Goal: Book appointment/travel/reservation

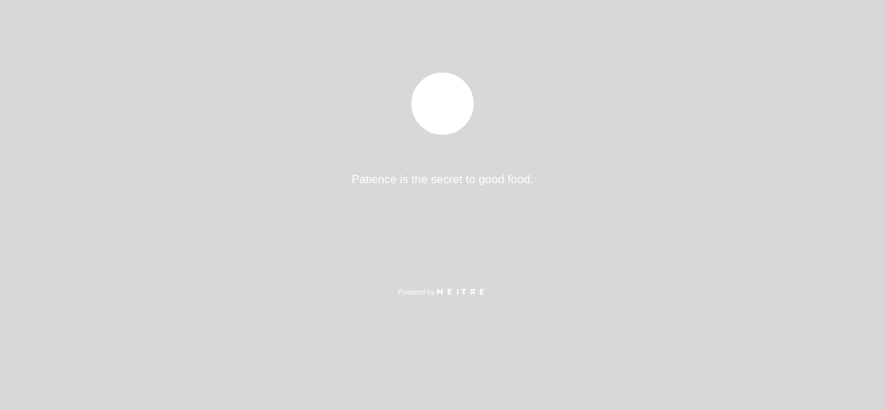
select select "pt"
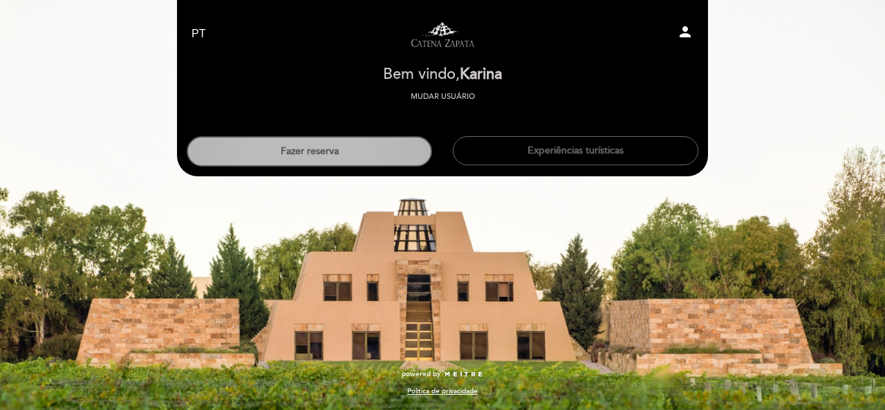
click at [402, 155] on button "Fazer reserva" at bounding box center [309, 151] width 245 height 30
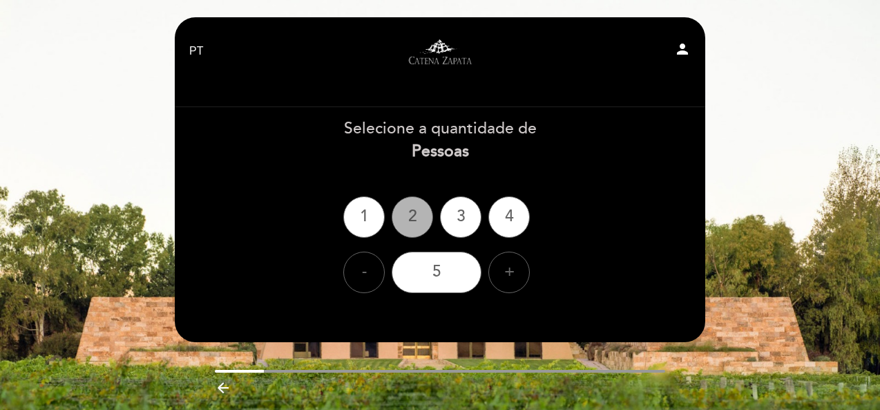
click at [408, 209] on div "2" at bounding box center [412, 216] width 41 height 41
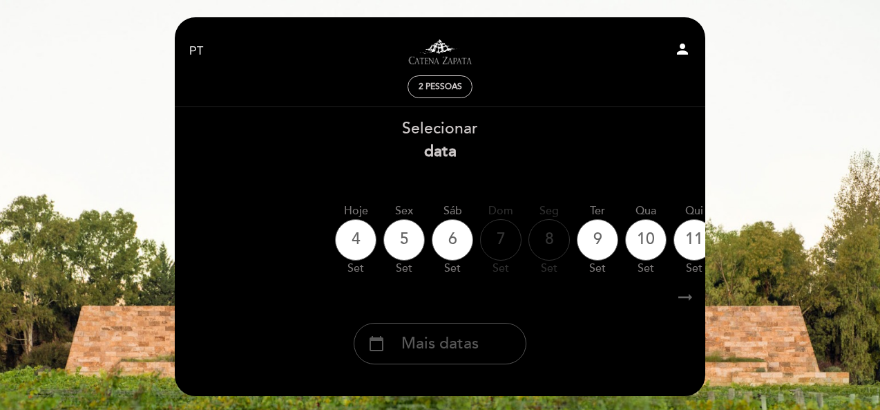
click at [446, 343] on span "Mais datas" at bounding box center [439, 343] width 77 height 23
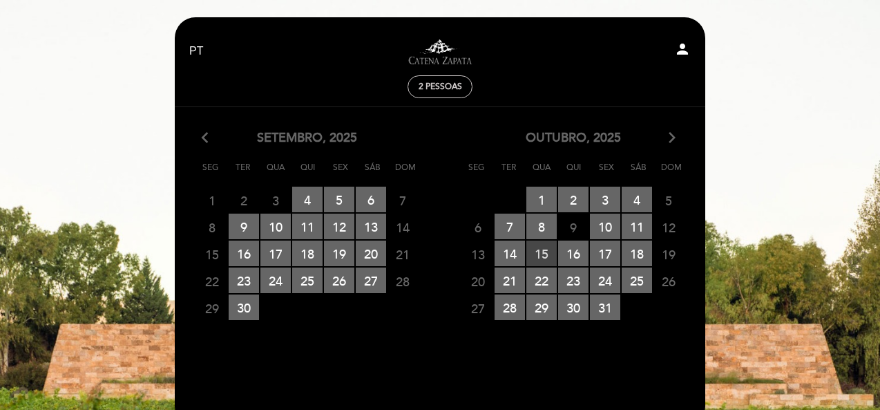
click at [545, 249] on span "15 RESERVAS DISPONÍVEIS" at bounding box center [542, 253] width 30 height 26
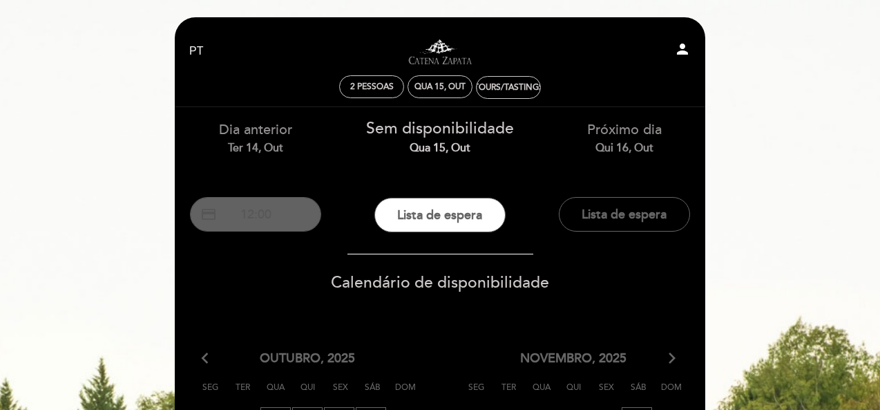
click at [261, 224] on button "credit_card 12:00" at bounding box center [255, 214] width 131 height 35
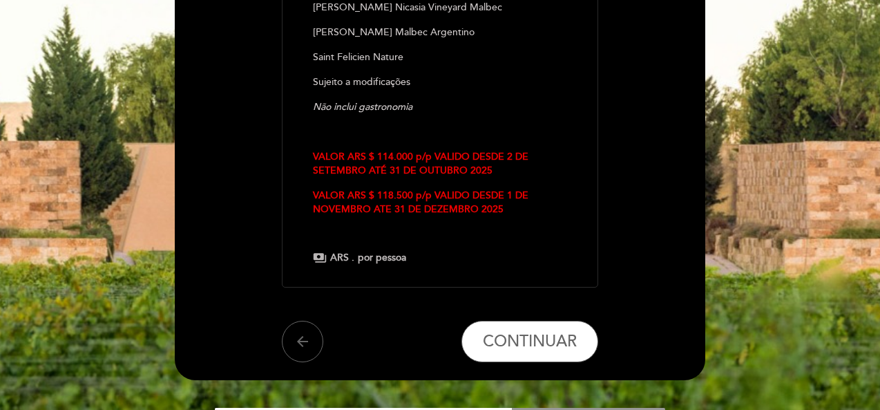
scroll to position [402, 0]
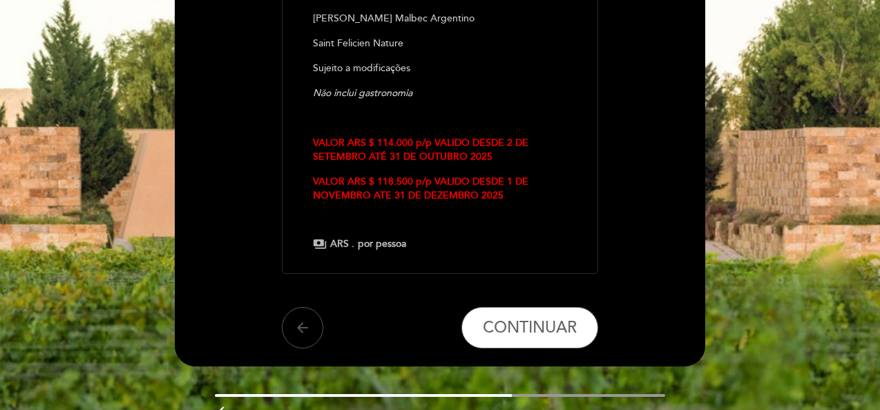
click at [308, 330] on icon "arrow_back" at bounding box center [302, 327] width 17 height 17
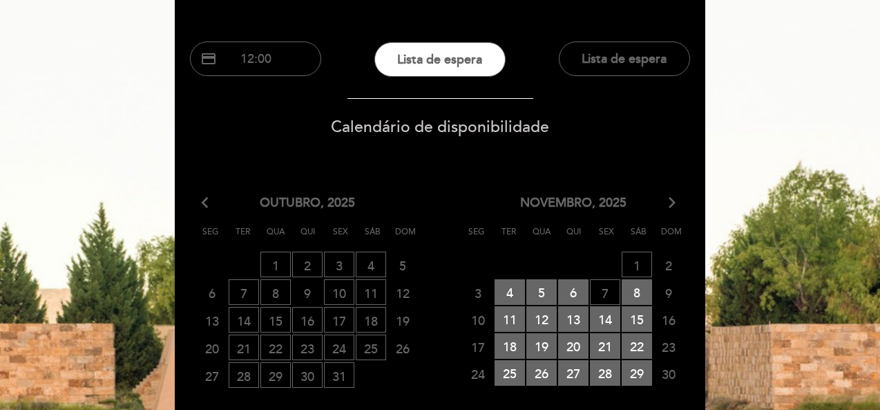
scroll to position [183, 0]
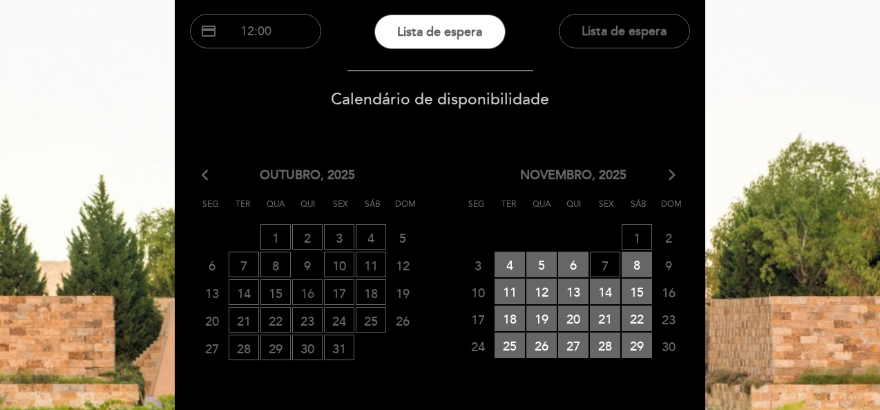
click at [312, 285] on span "16 LISTA DE ESPERA" at bounding box center [307, 292] width 30 height 26
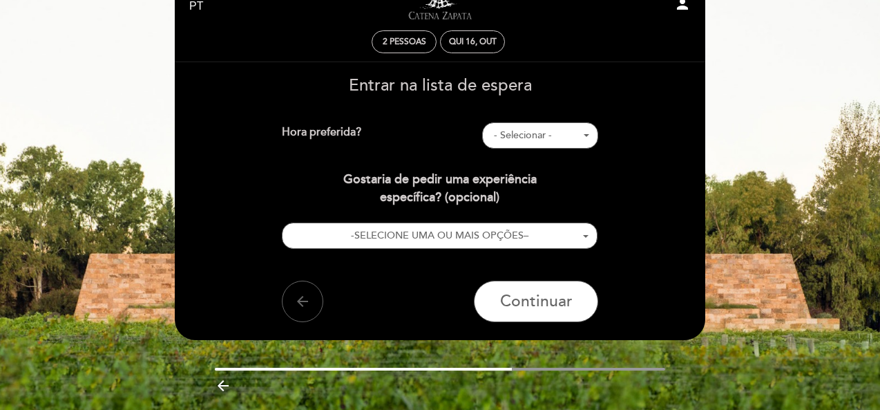
scroll to position [0, 0]
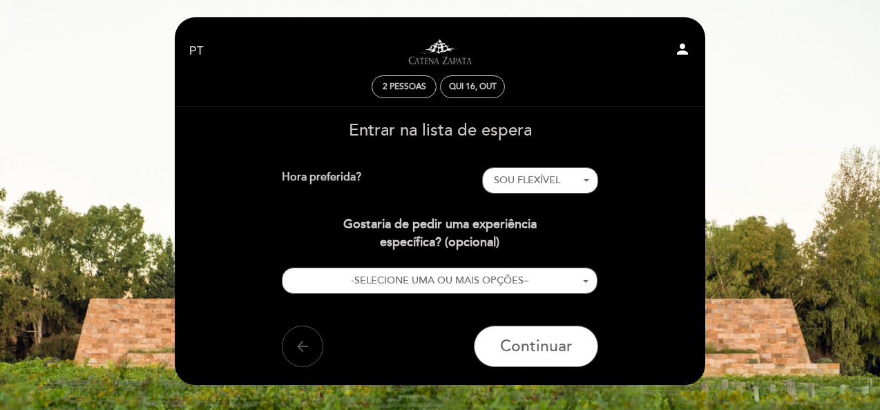
click at [307, 354] on button "arrow_back" at bounding box center [302, 345] width 41 height 41
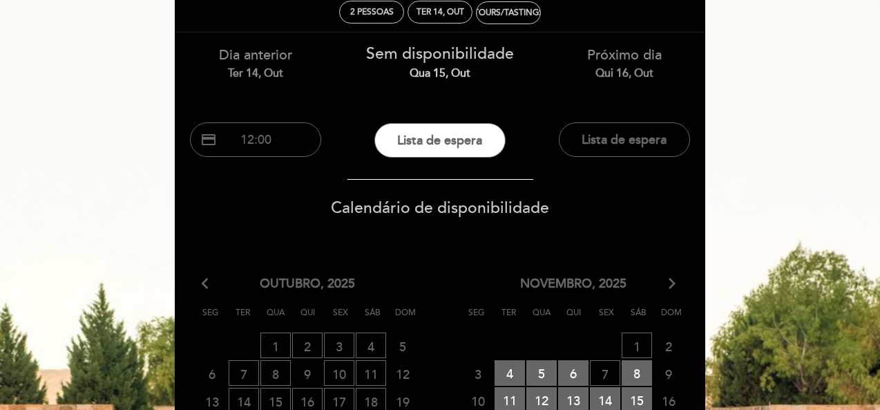
scroll to position [82, 0]
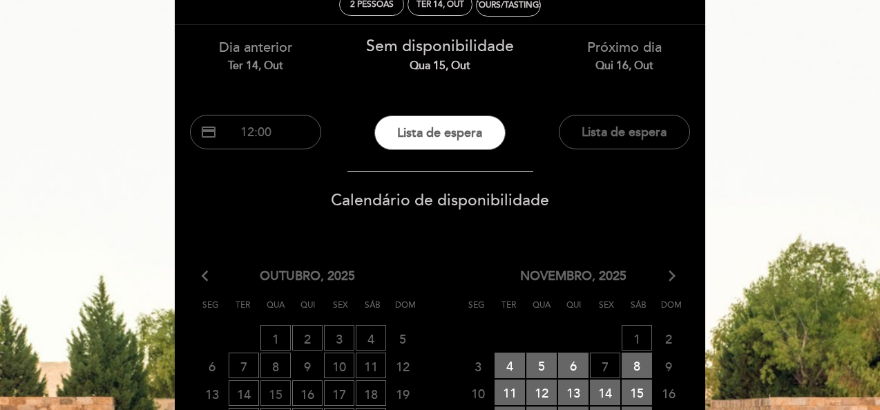
click at [280, 397] on span "15 LISTA DE ESPERA" at bounding box center [276, 393] width 30 height 26
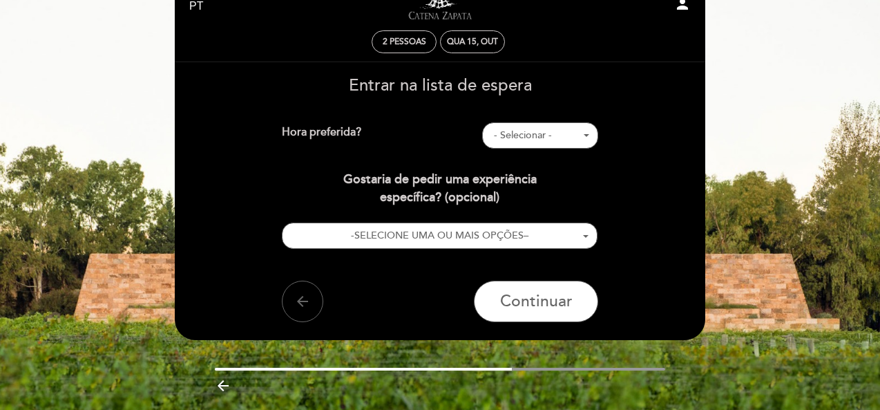
scroll to position [0, 0]
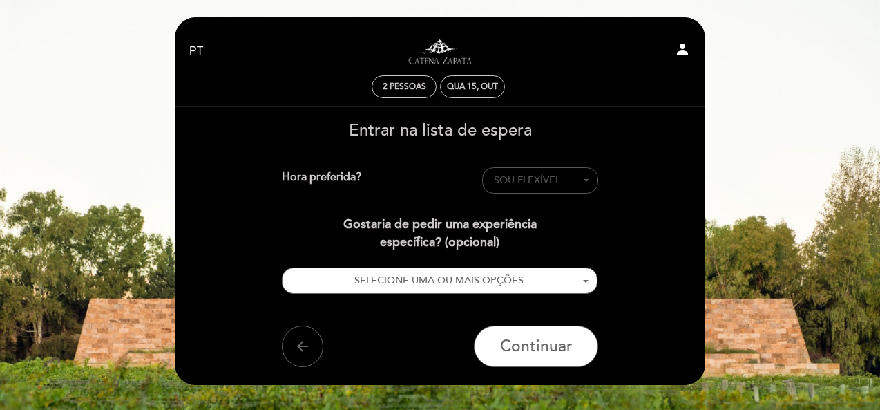
click at [576, 191] on button "SOU FLEXÍVEL - Selecionar -" at bounding box center [540, 180] width 116 height 26
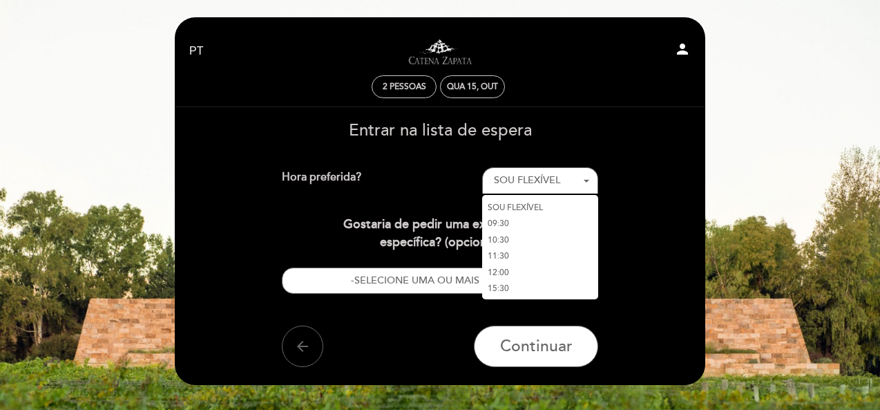
click at [504, 290] on link "15:30" at bounding box center [540, 289] width 116 height 17
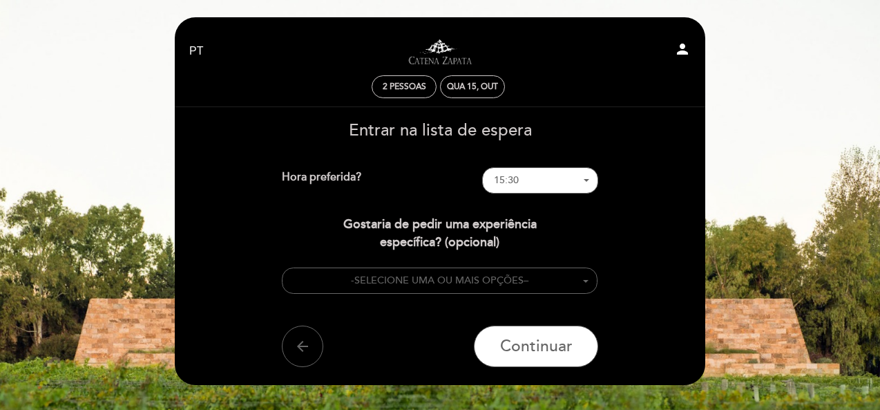
click at [504, 290] on button "- SELECIONE UMA OU MAIS OPÇÕES –" at bounding box center [440, 280] width 316 height 27
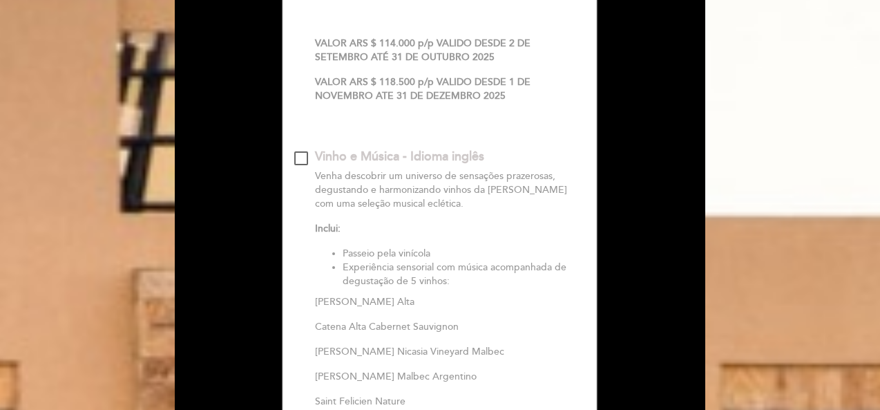
scroll to position [1819, 0]
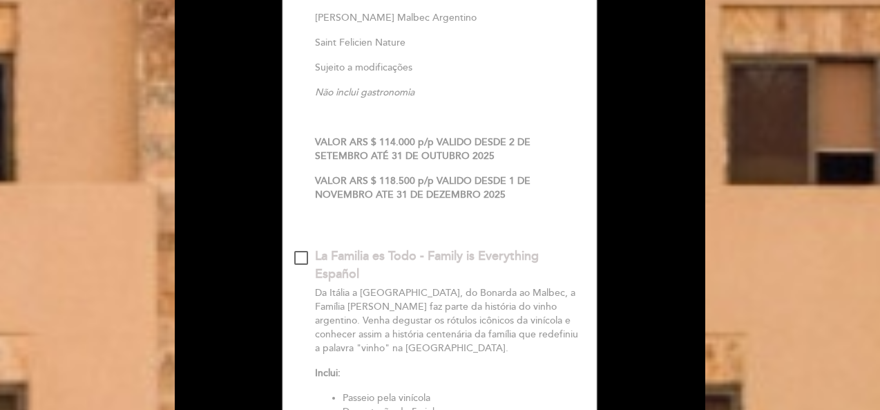
click at [297, 265] on div at bounding box center [301, 258] width 14 height 14
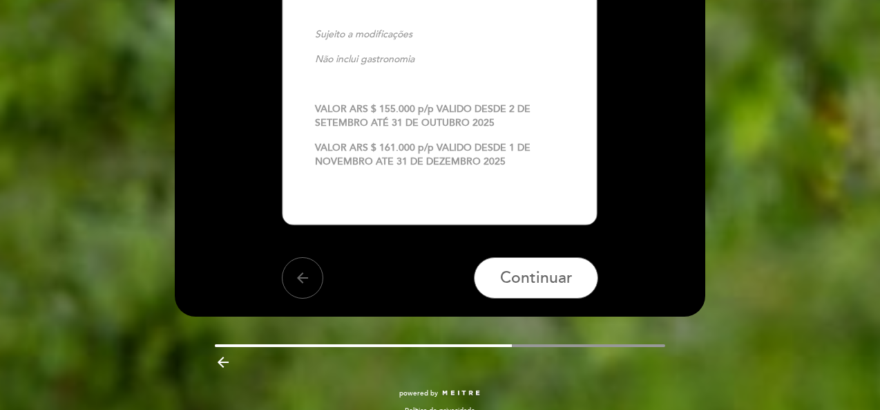
scroll to position [2899, 0]
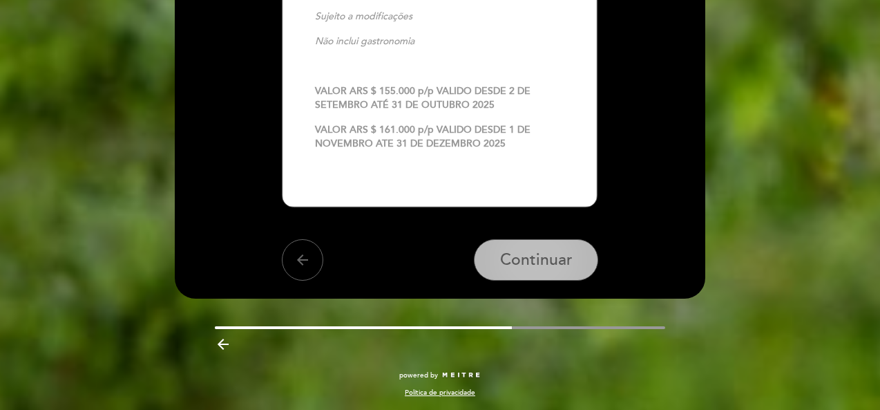
click at [525, 254] on span "Continuar" at bounding box center [536, 259] width 73 height 19
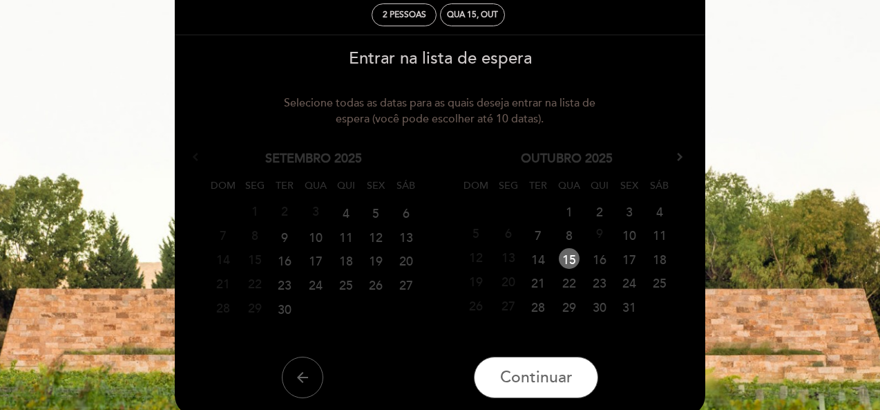
scroll to position [74, 0]
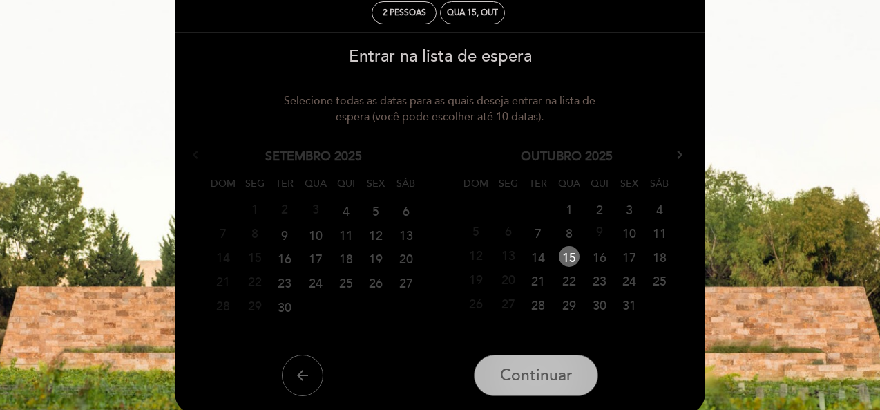
click at [572, 368] on button "Continuar" at bounding box center [536, 374] width 124 height 41
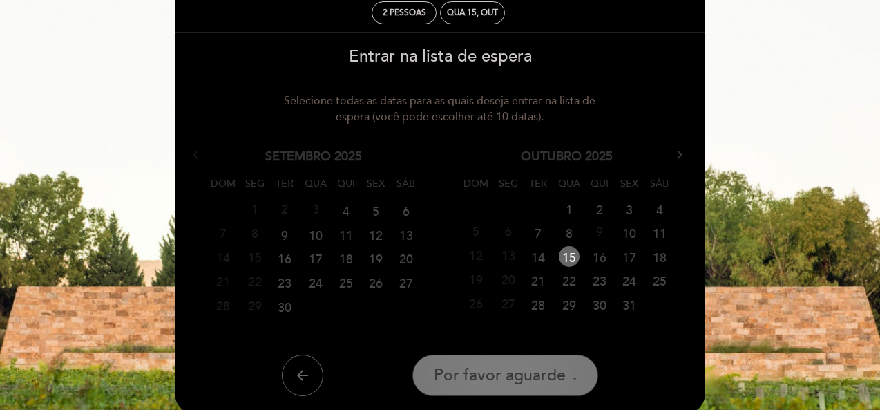
scroll to position [45, 0]
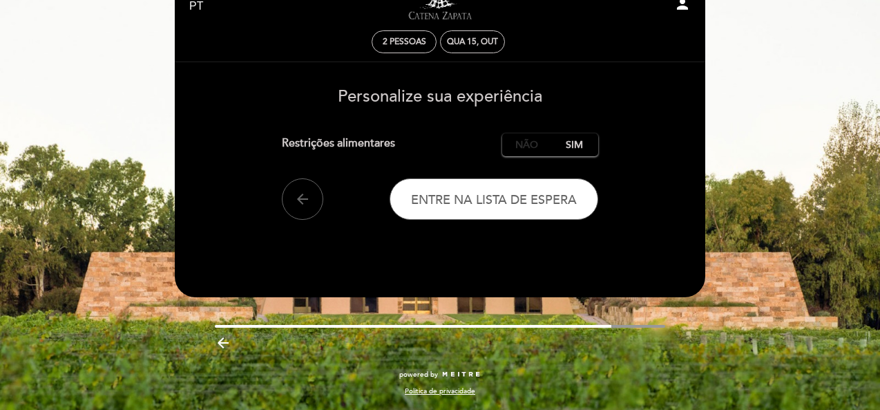
click at [524, 146] on label "Não" at bounding box center [526, 144] width 48 height 23
click at [299, 204] on icon "arrow_back" at bounding box center [302, 199] width 17 height 17
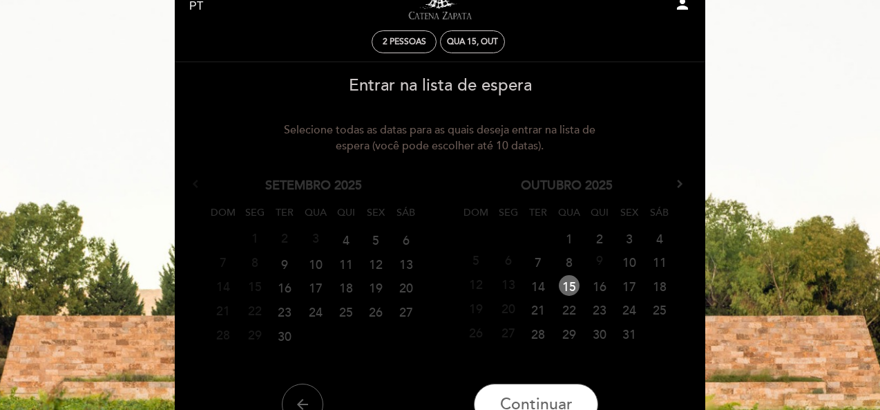
scroll to position [0, 0]
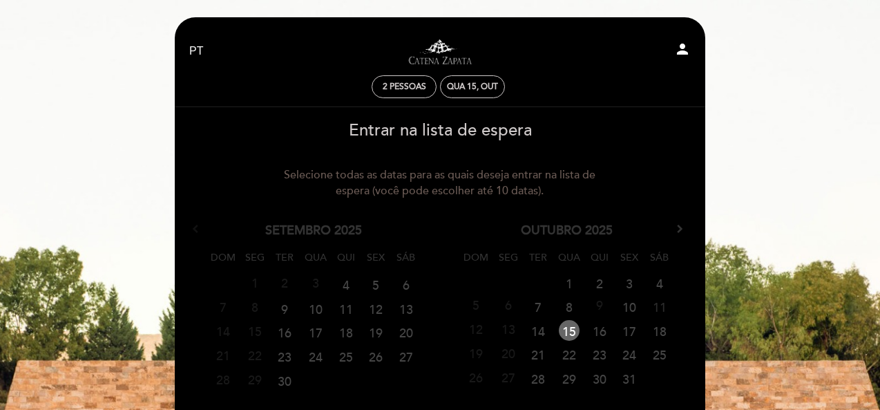
click at [665, 306] on link "11" at bounding box center [660, 306] width 26 height 21
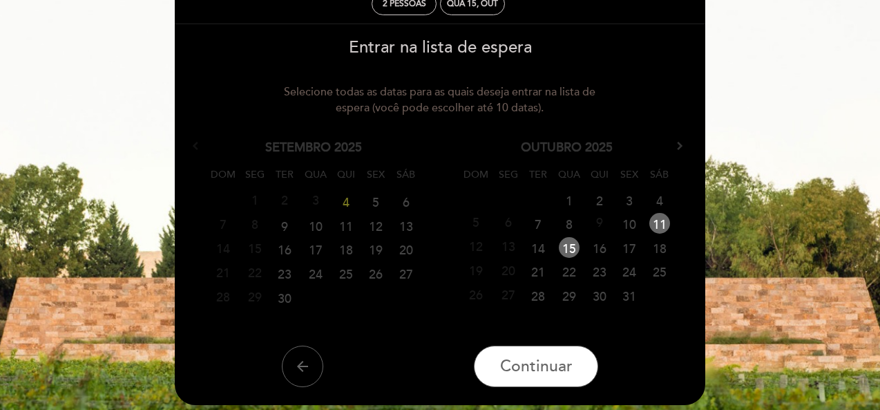
scroll to position [111, 0]
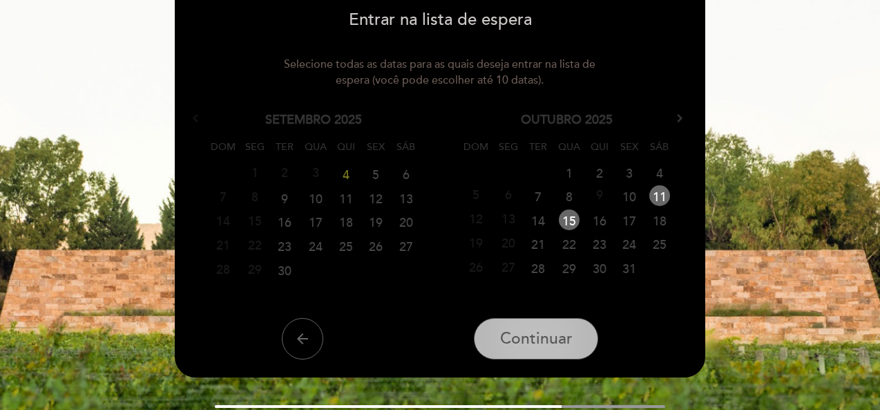
click at [566, 344] on span "Continuar" at bounding box center [536, 338] width 73 height 19
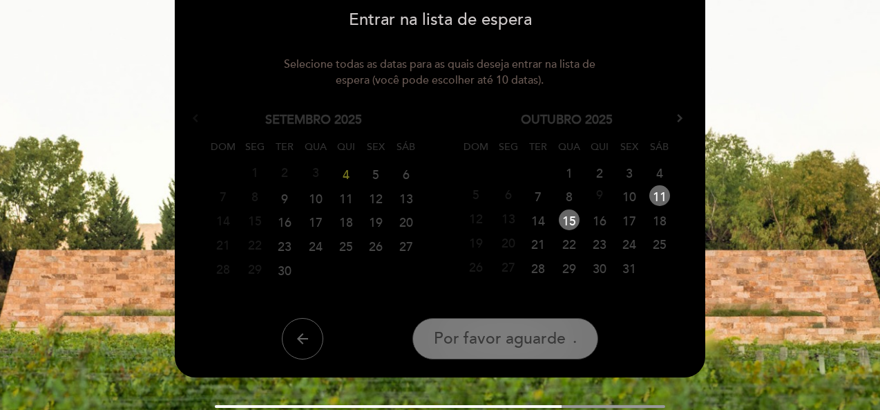
scroll to position [45, 0]
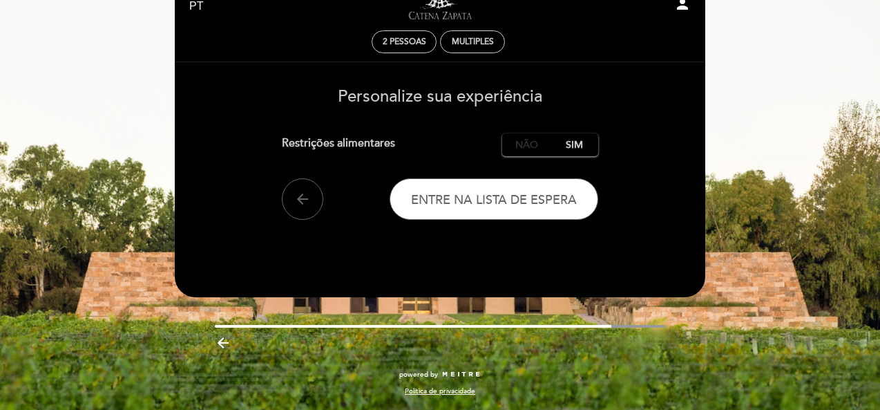
click at [525, 150] on label "Não" at bounding box center [526, 144] width 48 height 23
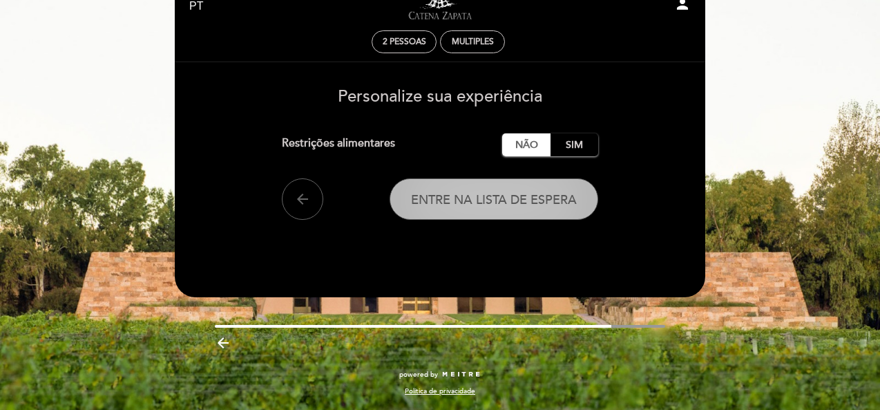
click at [516, 206] on span "Entre na lista de espera" at bounding box center [494, 199] width 166 height 15
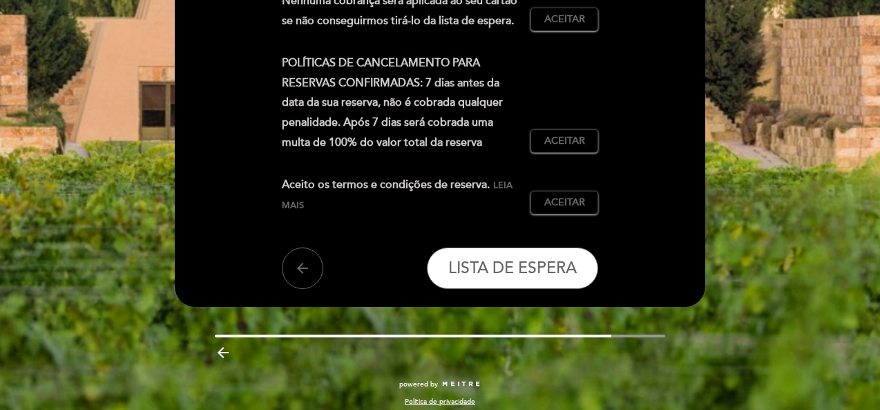
scroll to position [602, 0]
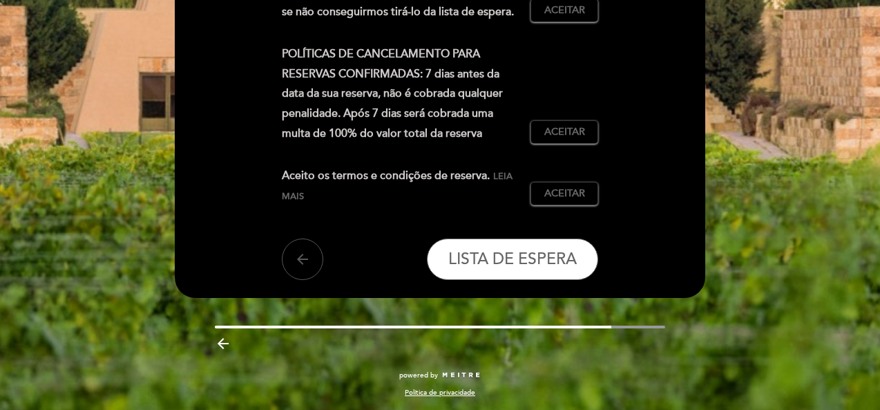
click at [310, 252] on icon "arrow_back" at bounding box center [302, 259] width 17 height 17
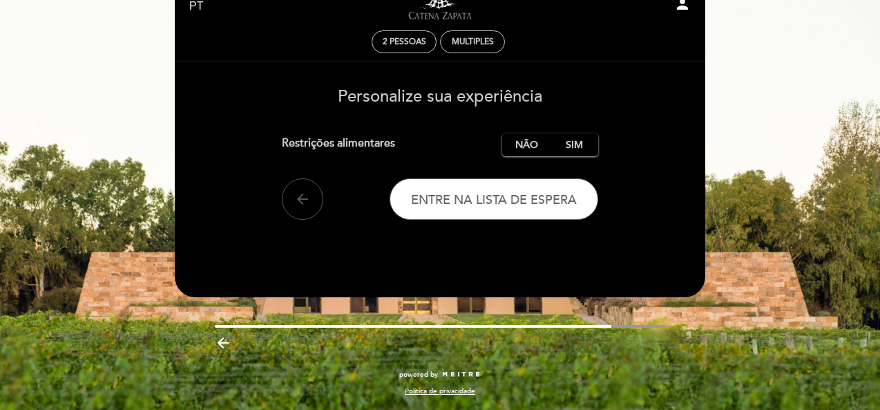
click at [294, 200] on icon "arrow_back" at bounding box center [302, 199] width 17 height 17
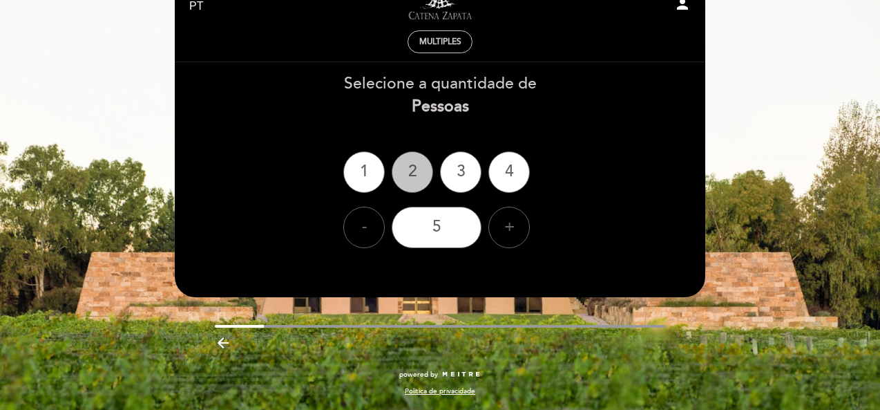
click at [413, 178] on div "2" at bounding box center [412, 171] width 41 height 41
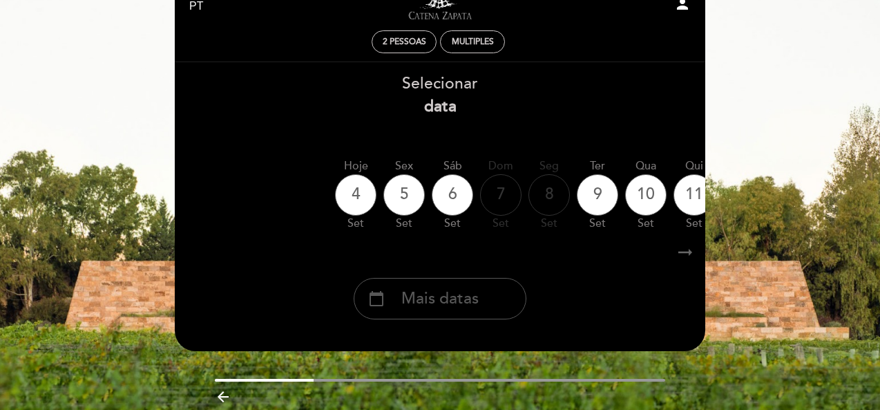
click at [463, 309] on span "Mais datas" at bounding box center [439, 298] width 77 height 23
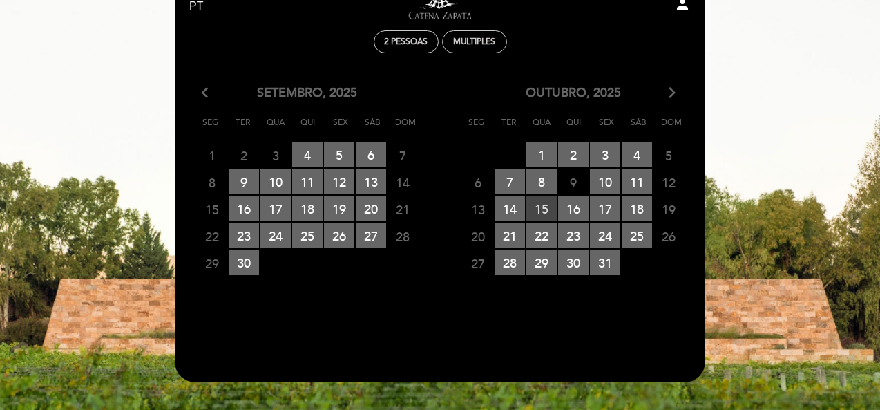
click at [545, 209] on span "15 RESERVAS DISPONÍVEIS" at bounding box center [542, 209] width 30 height 26
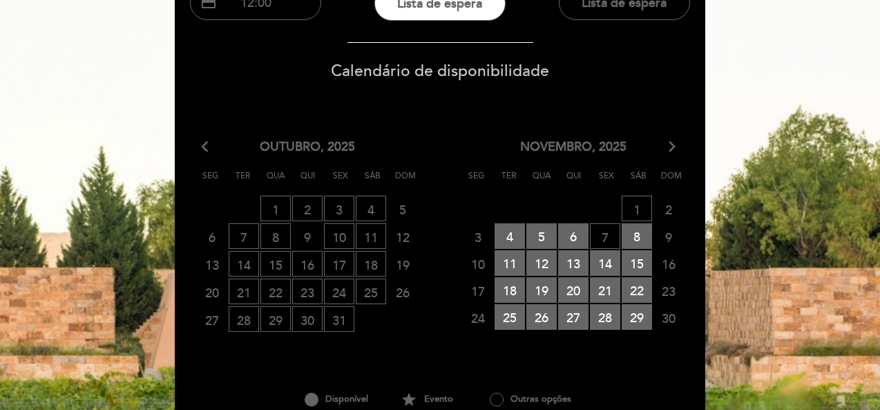
scroll to position [140, 0]
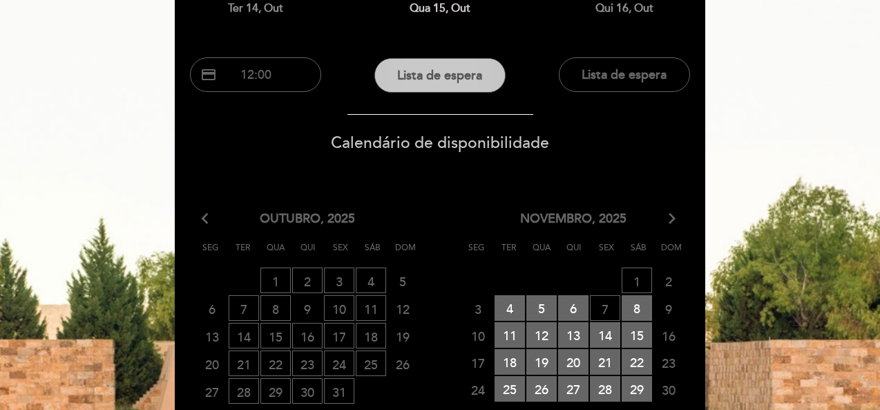
click at [466, 89] on button "Lista de espera" at bounding box center [440, 75] width 131 height 35
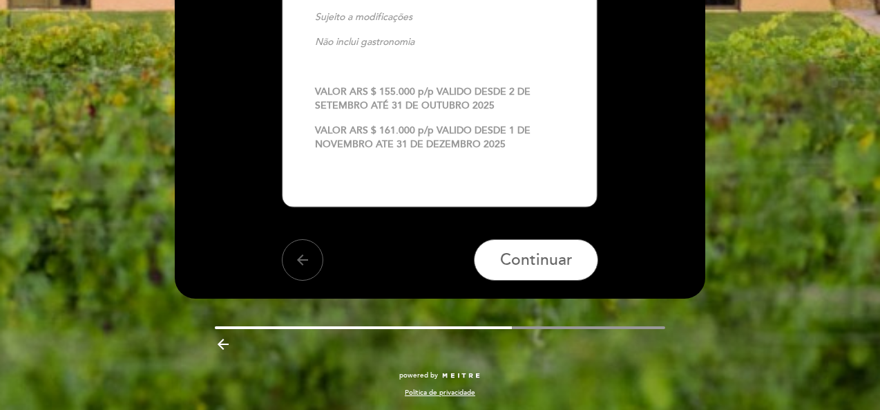
scroll to position [687, 0]
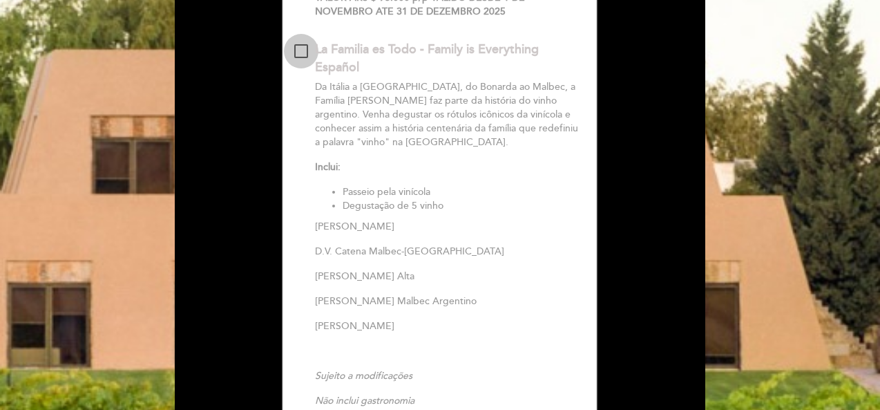
click at [303, 53] on div at bounding box center [301, 51] width 14 height 14
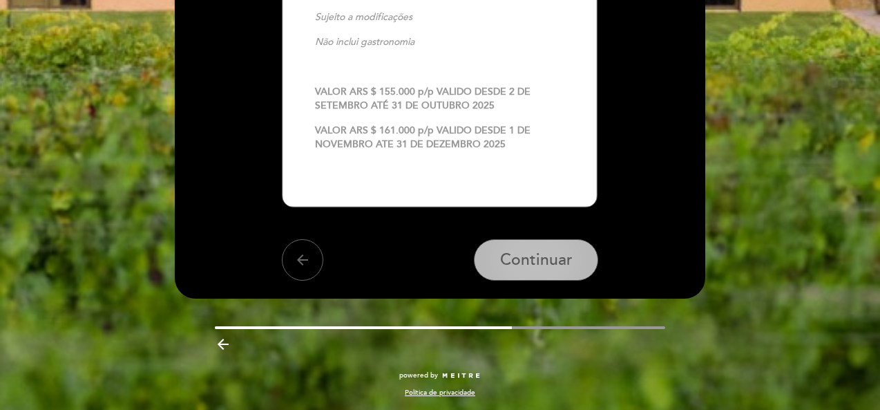
click at [547, 263] on span "Continuar" at bounding box center [536, 259] width 73 height 19
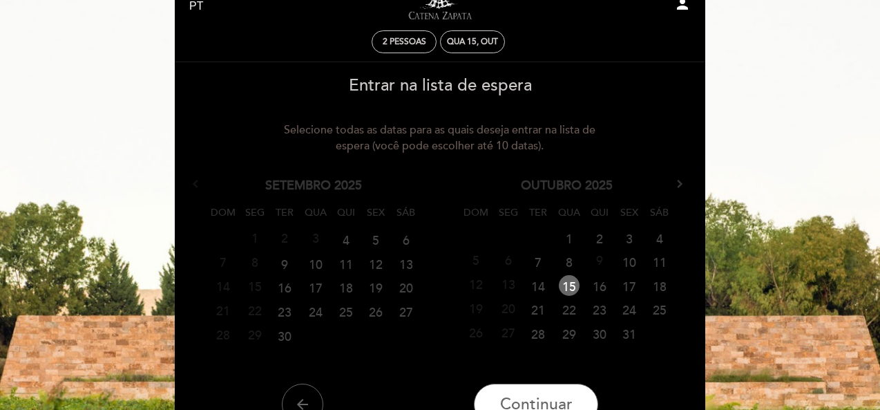
scroll to position [0, 0]
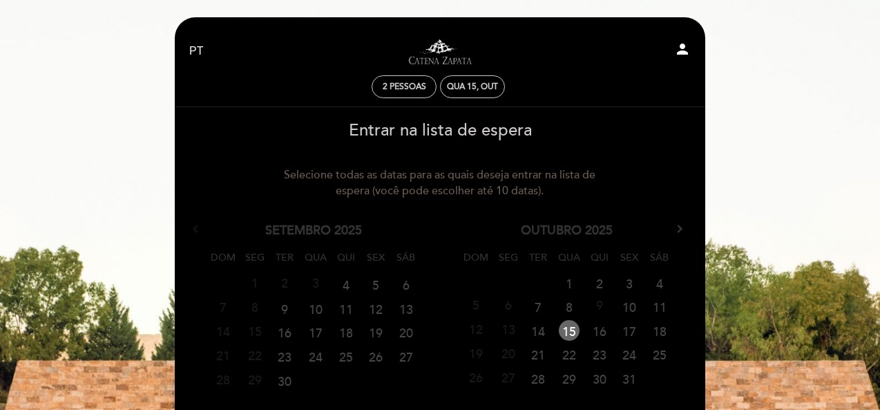
click at [569, 331] on link "15" at bounding box center [569, 330] width 21 height 21
click at [569, 331] on link "15" at bounding box center [569, 330] width 26 height 21
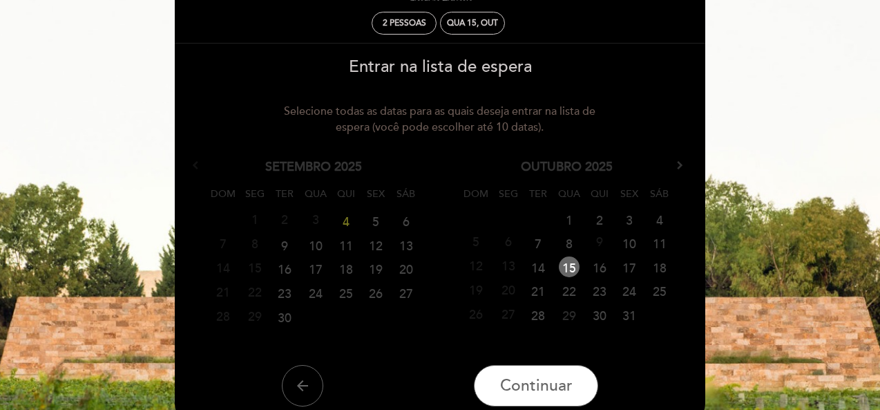
scroll to position [83, 0]
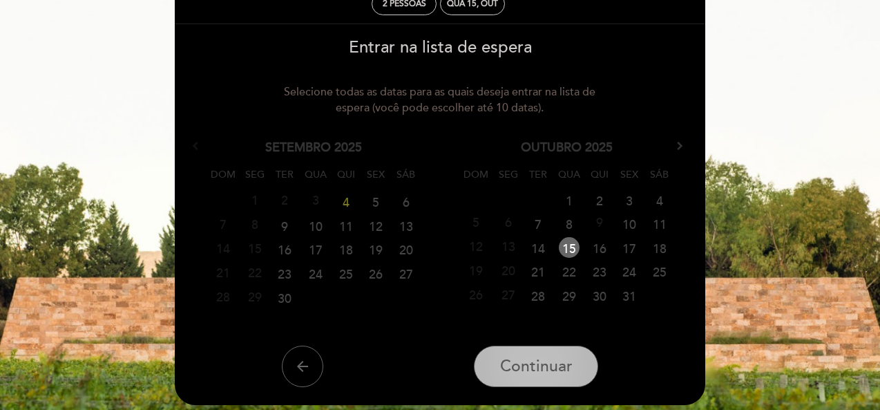
click at [546, 361] on span "Continuar" at bounding box center [536, 366] width 73 height 19
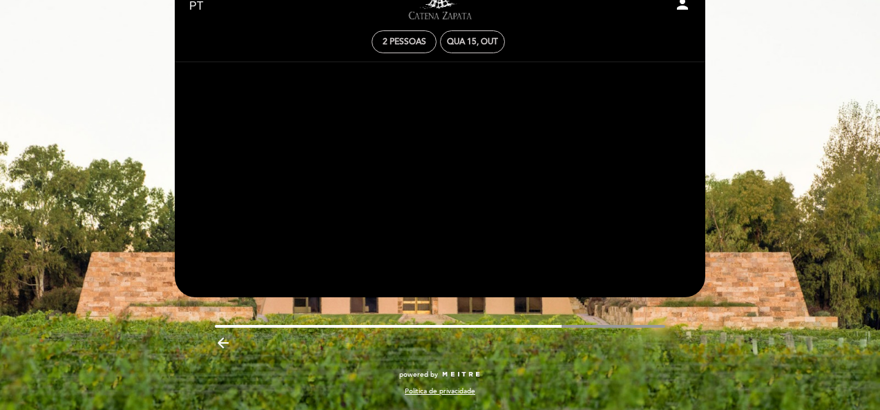
scroll to position [45, 0]
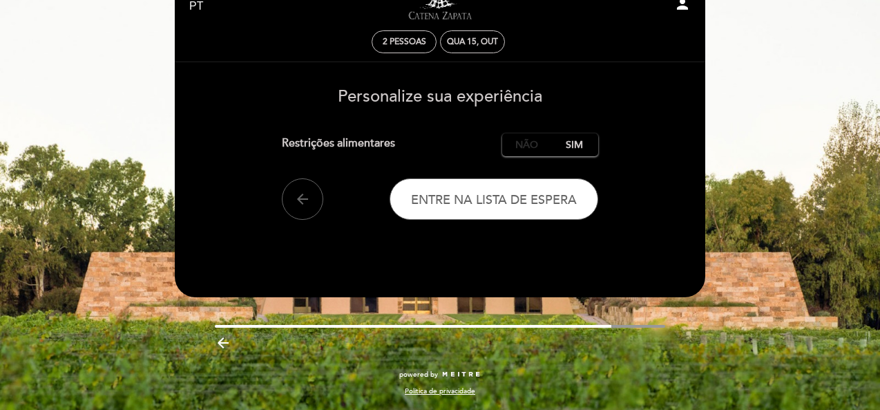
click at [517, 142] on label "Não" at bounding box center [526, 144] width 48 height 23
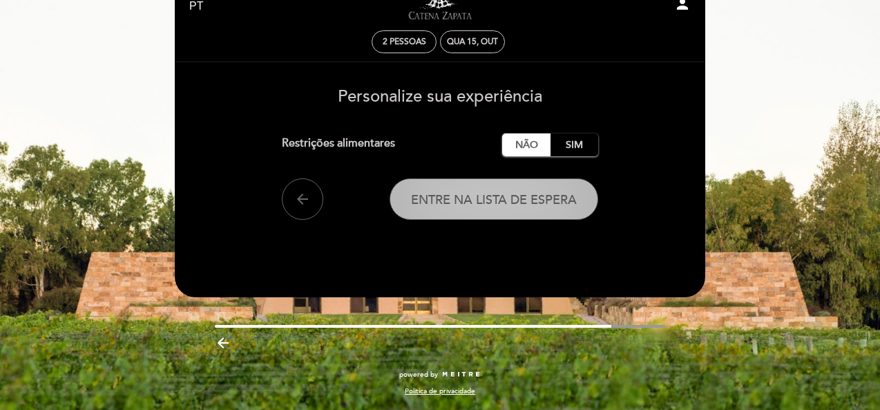
click at [525, 205] on span "Entre na lista de espera" at bounding box center [494, 199] width 166 height 15
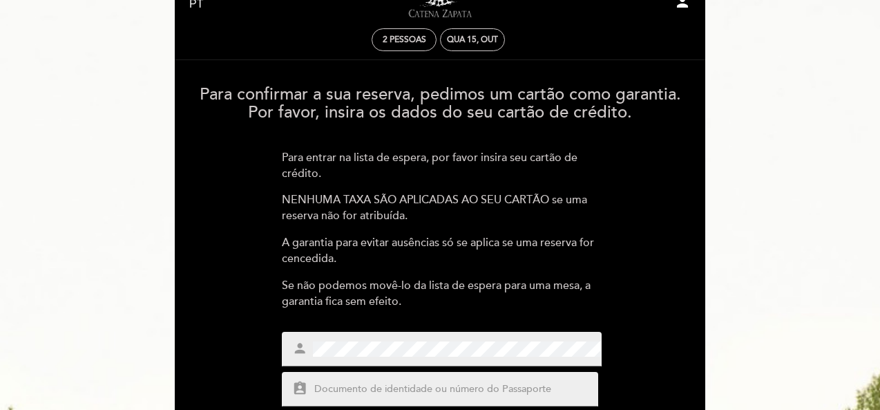
scroll to position [0, 0]
